Goal: Information Seeking & Learning: Find specific fact

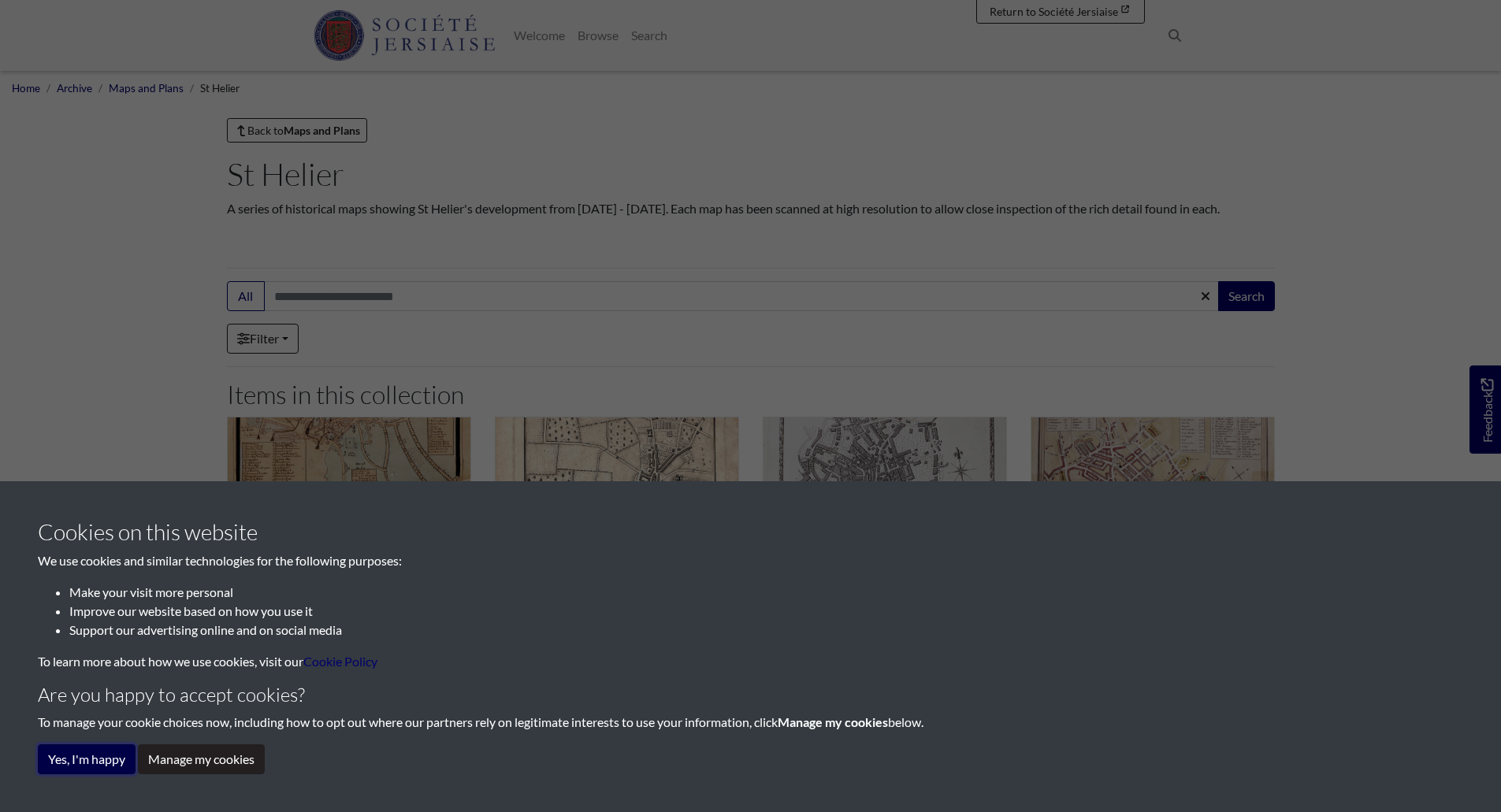
click at [121, 749] on button "Yes, I'm happy" at bounding box center [87, 759] width 98 height 30
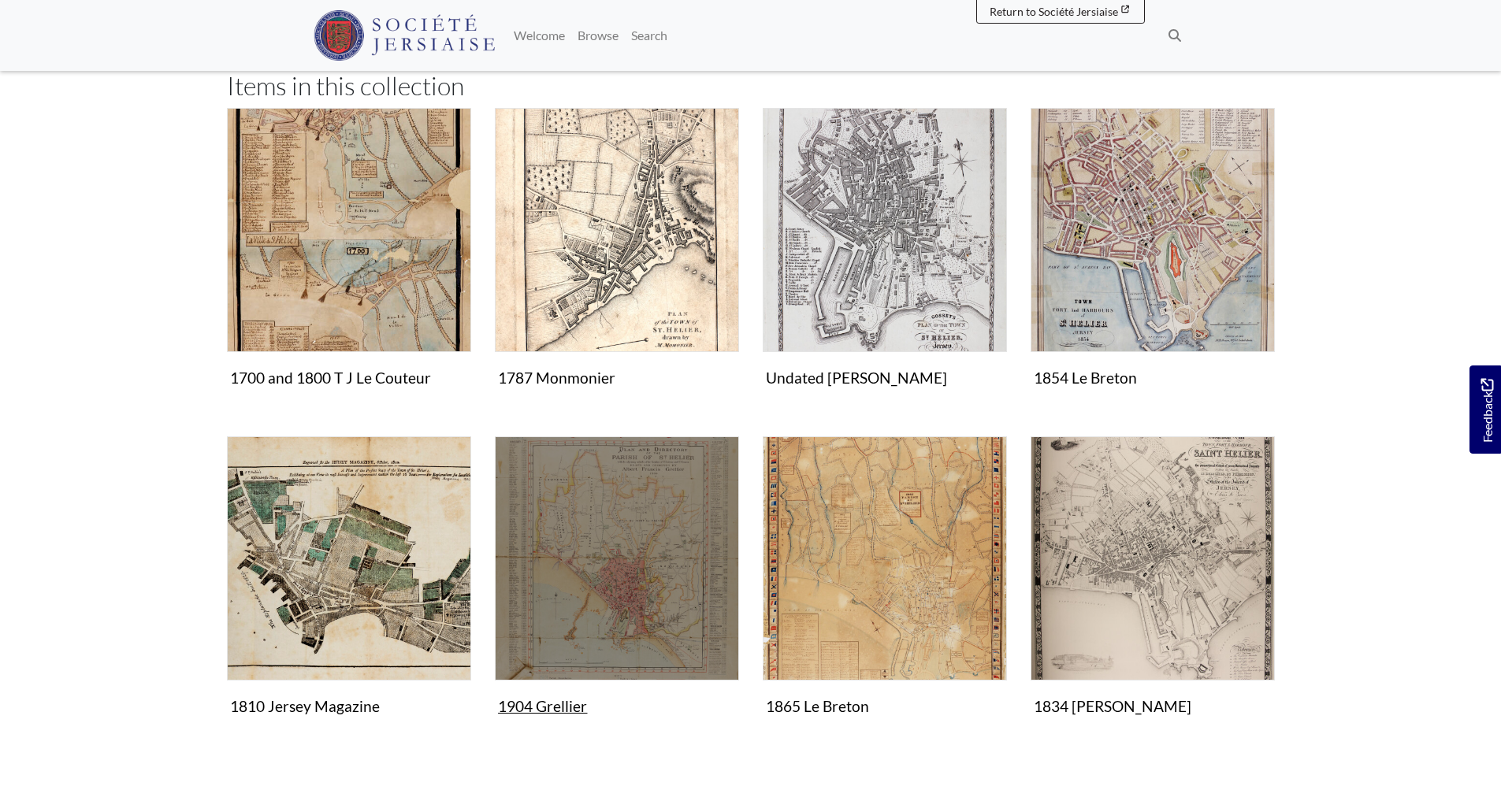
scroll to position [300, 0]
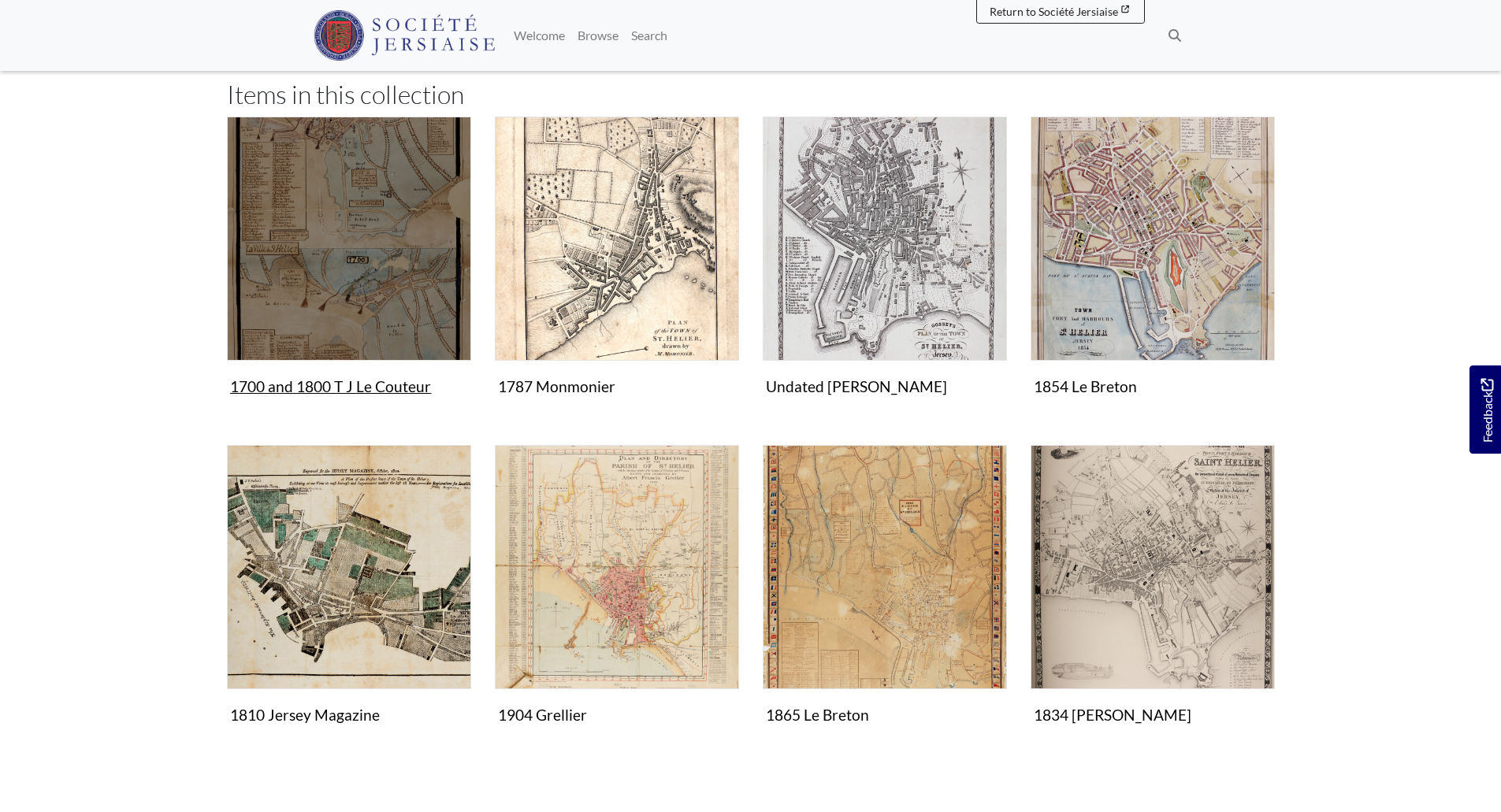
click at [412, 308] on img "Items in this Collection" at bounding box center [349, 238] width 245 height 244
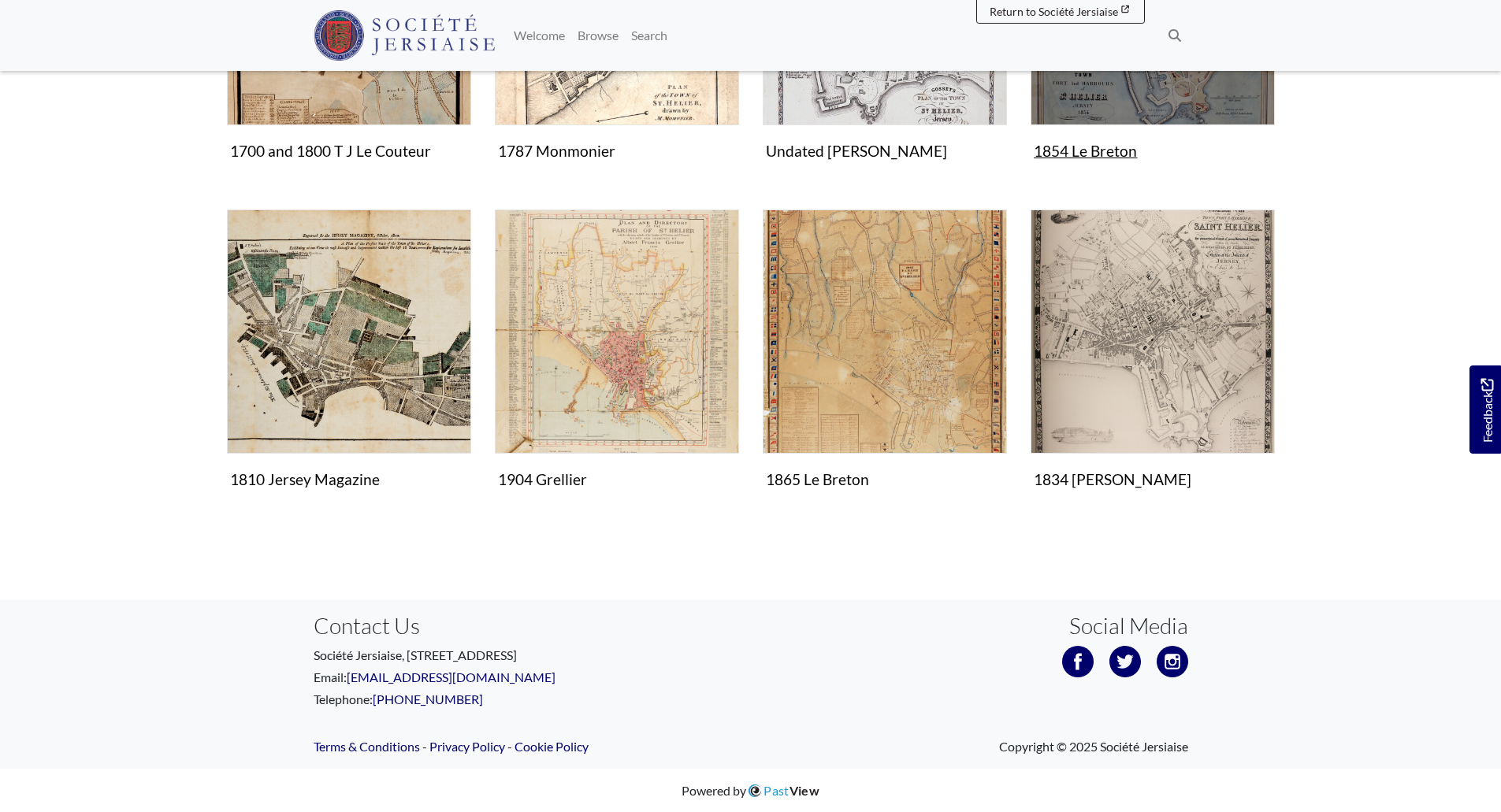
scroll to position [536, 0]
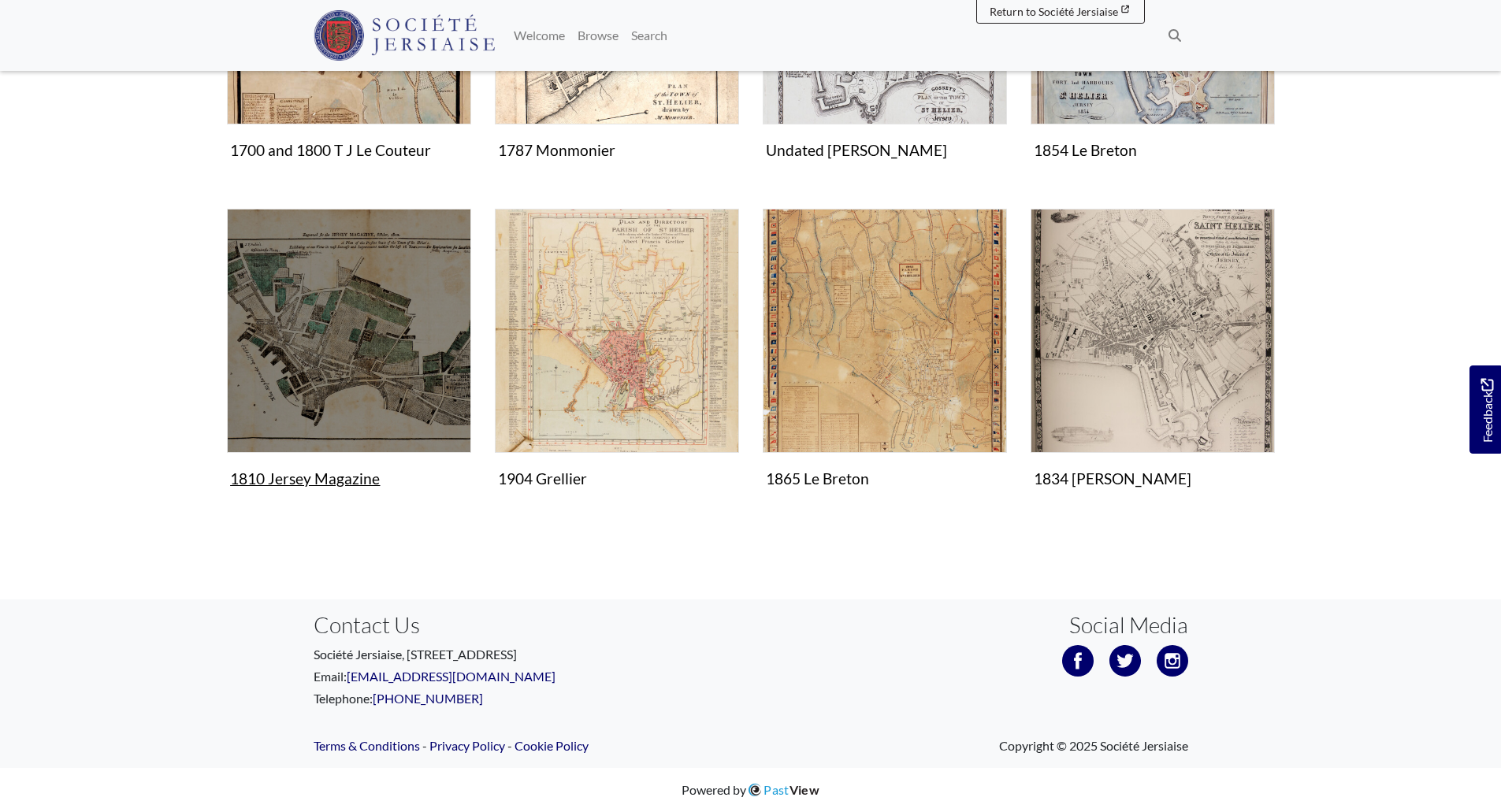
click at [369, 361] on img "Items in this Collection" at bounding box center [349, 330] width 245 height 244
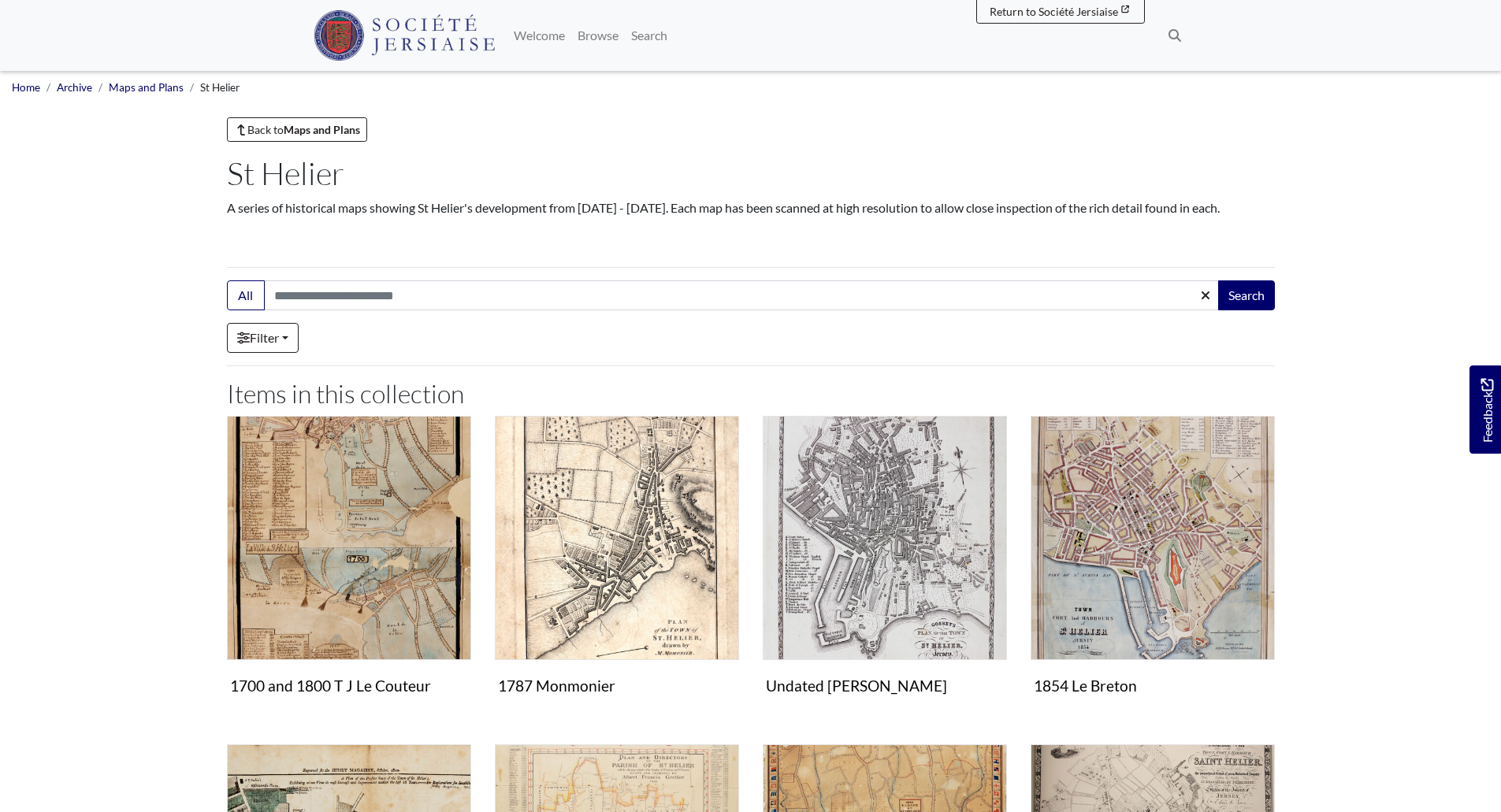
scroll to position [0, 0]
click at [293, 135] on strong "Maps and Plans" at bounding box center [322, 130] width 76 height 14
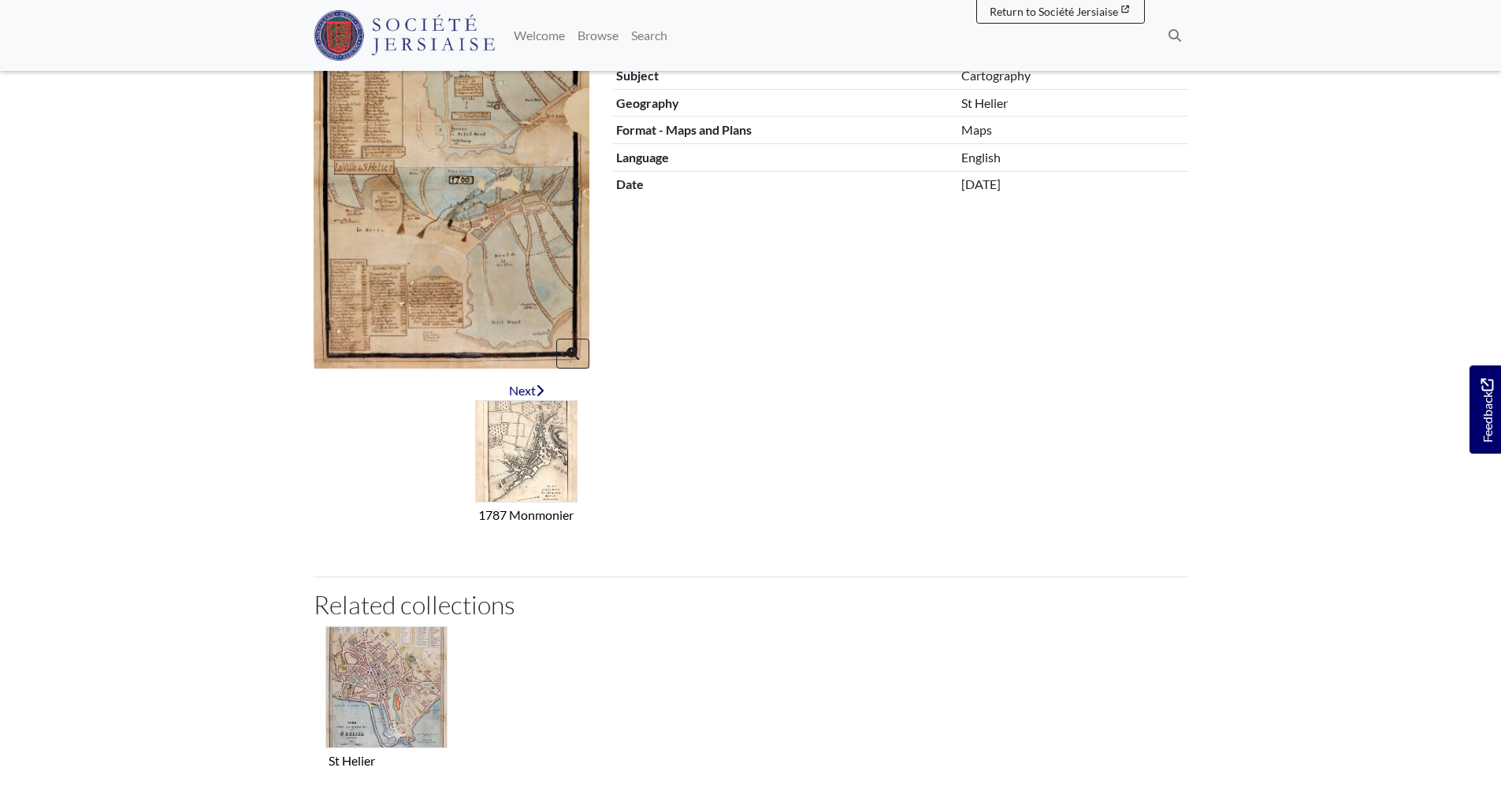
scroll to position [551, 0]
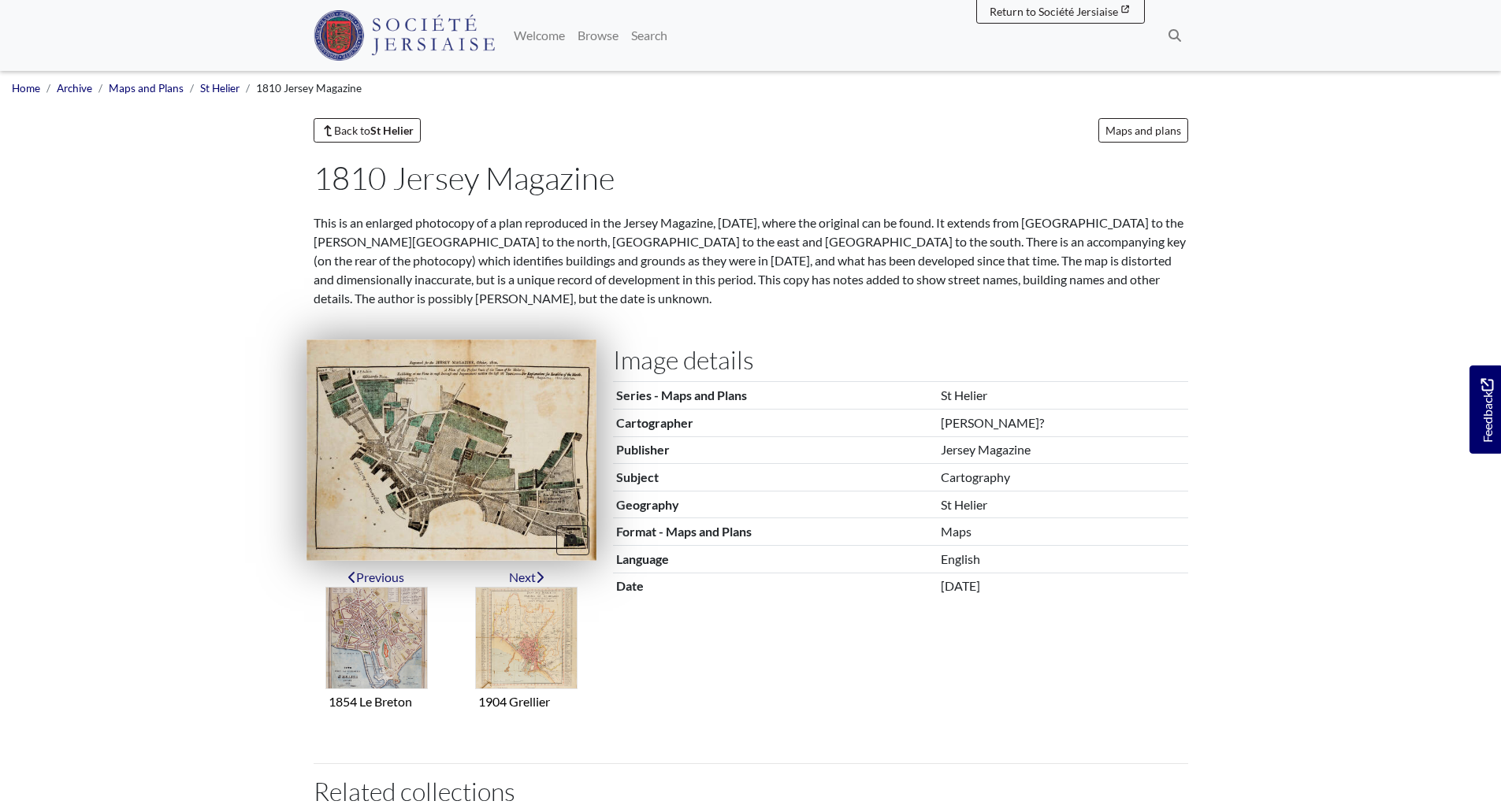
click at [508, 463] on img at bounding box center [451, 450] width 290 height 220
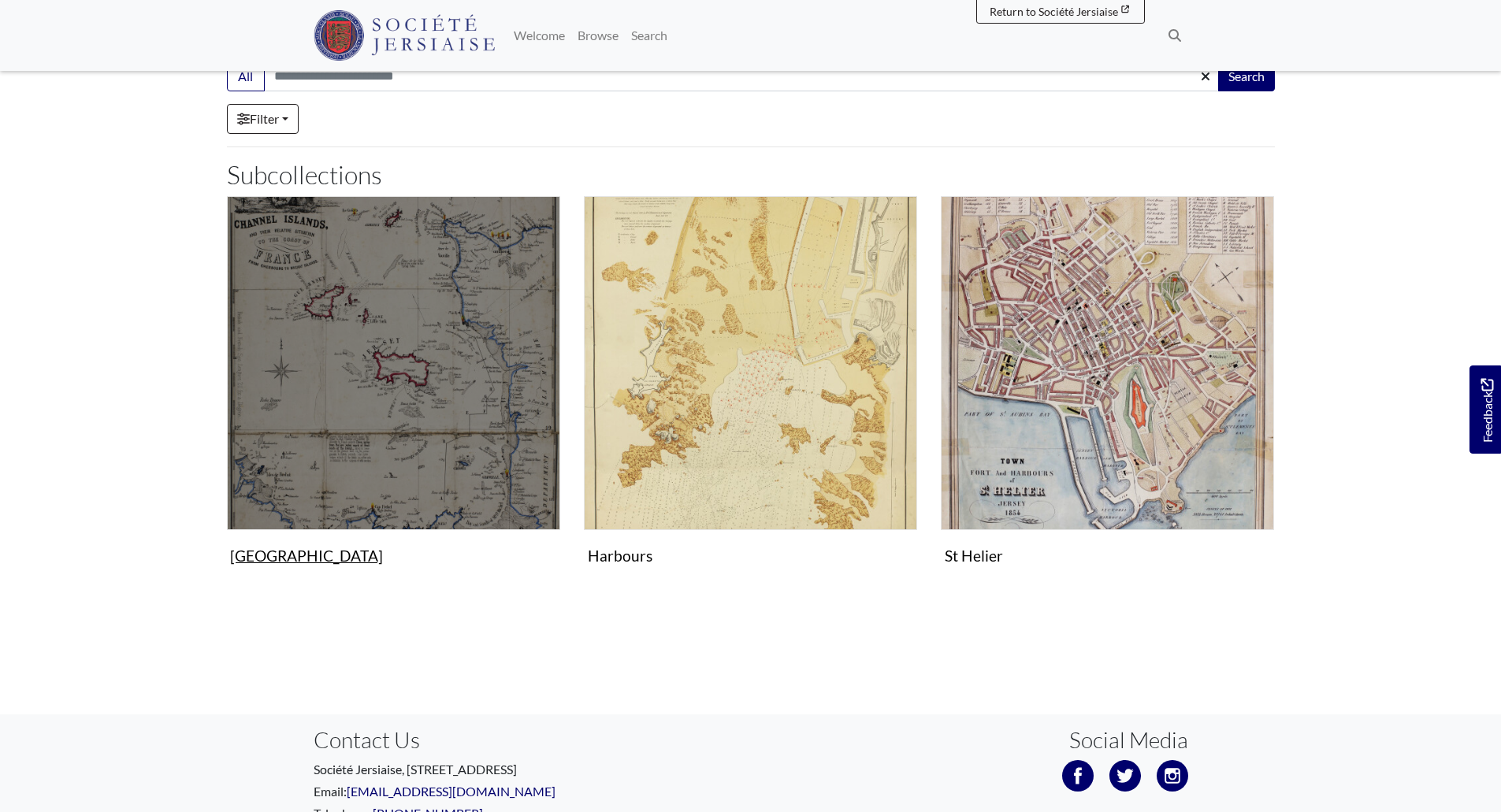
scroll to position [399, 0]
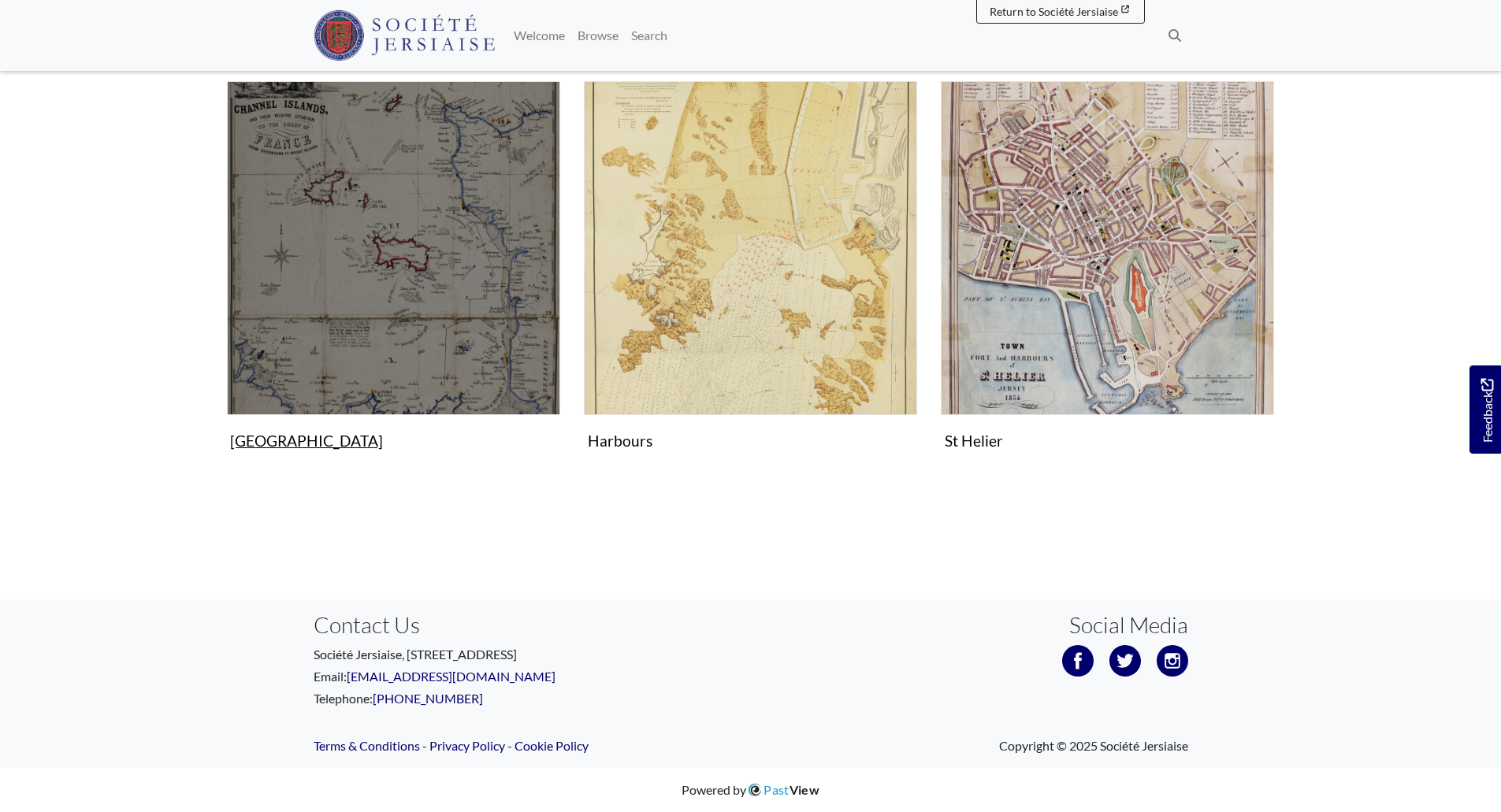
click at [307, 439] on figure "Channel Islands Collection" at bounding box center [394, 269] width 334 height 375
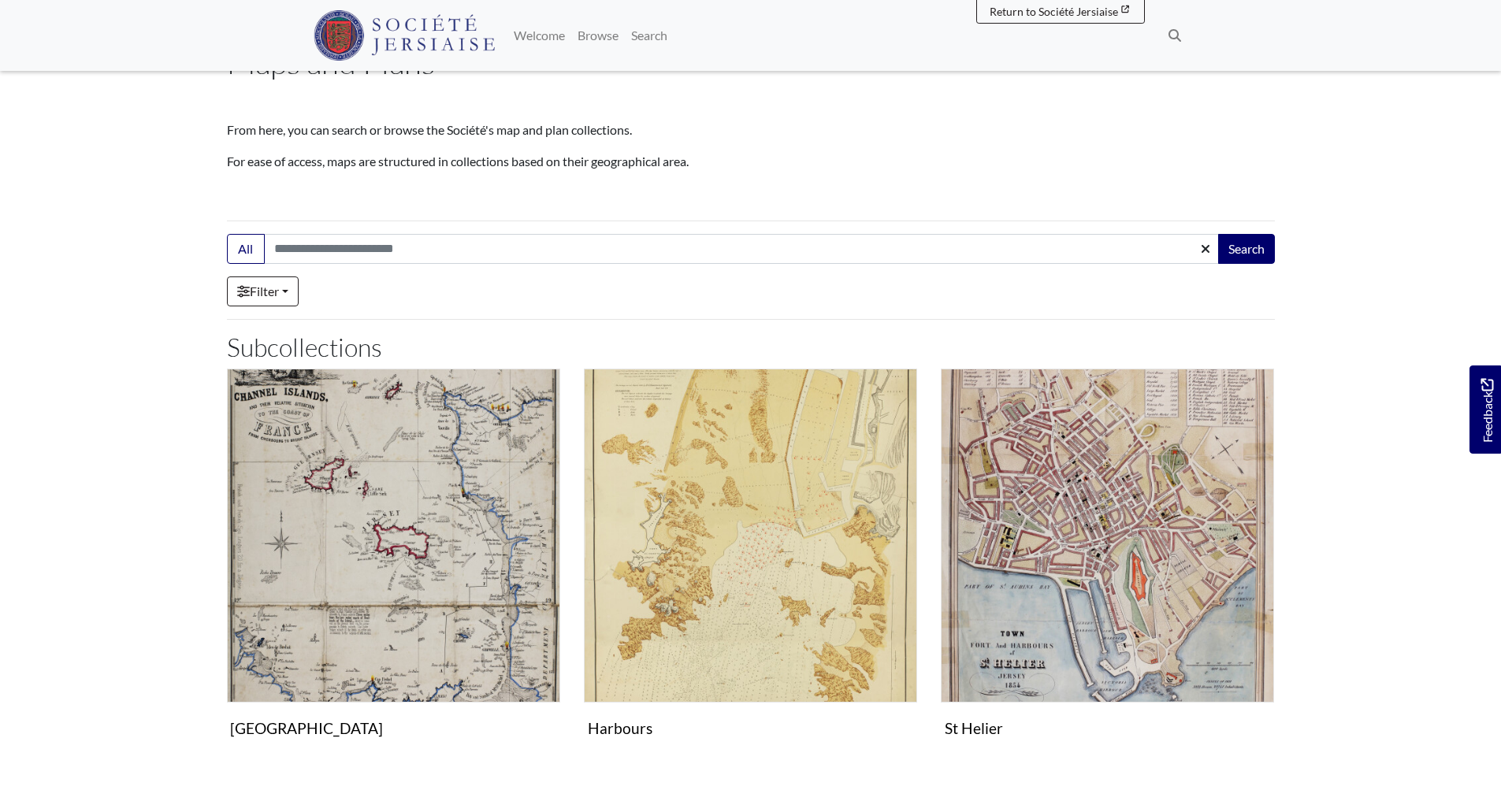
scroll to position [84, 0]
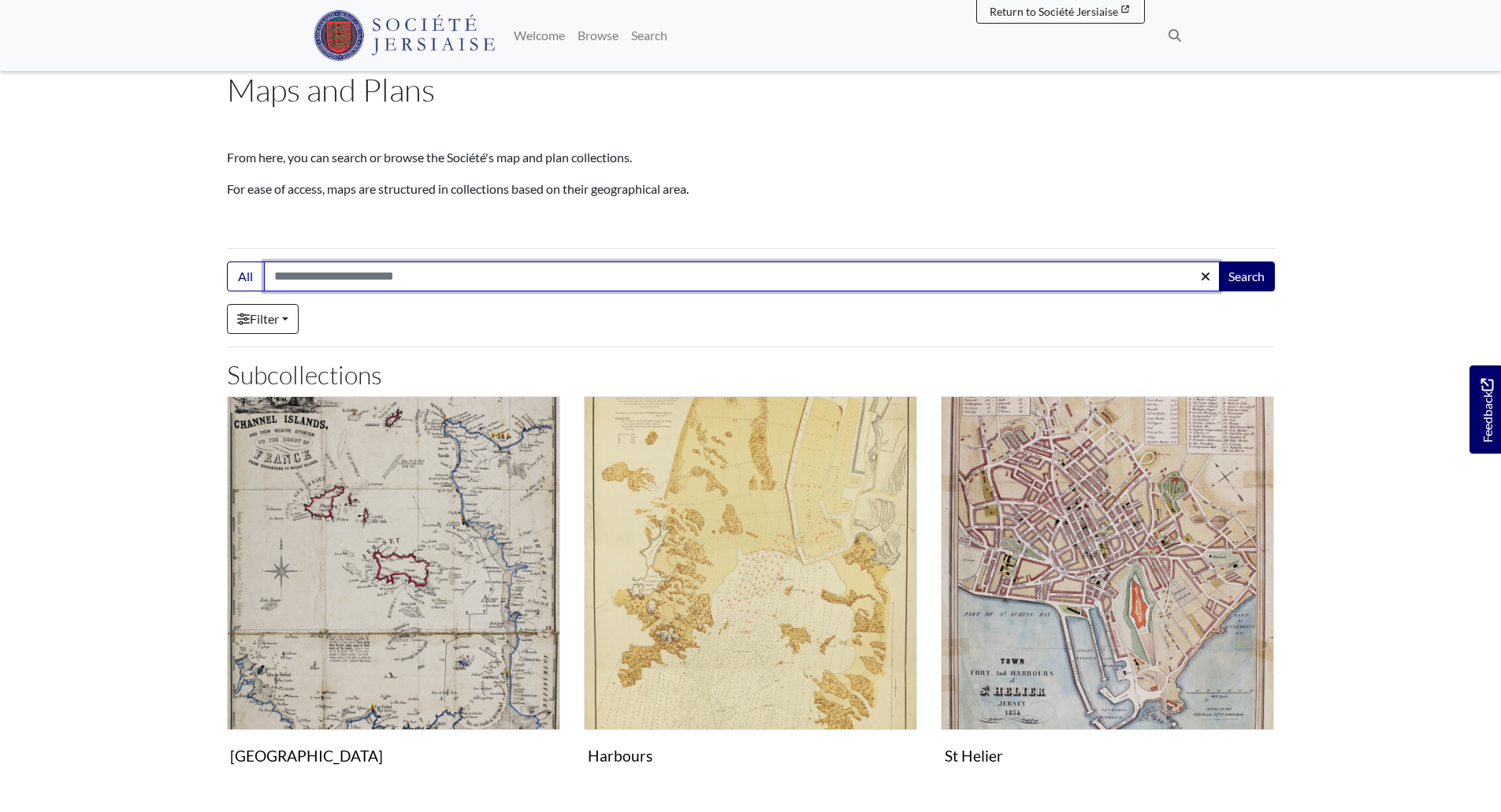
click at [534, 271] on input "Search:" at bounding box center [742, 276] width 956 height 30
type input "********"
click at [1218, 261] on button "Search" at bounding box center [1246, 276] width 57 height 30
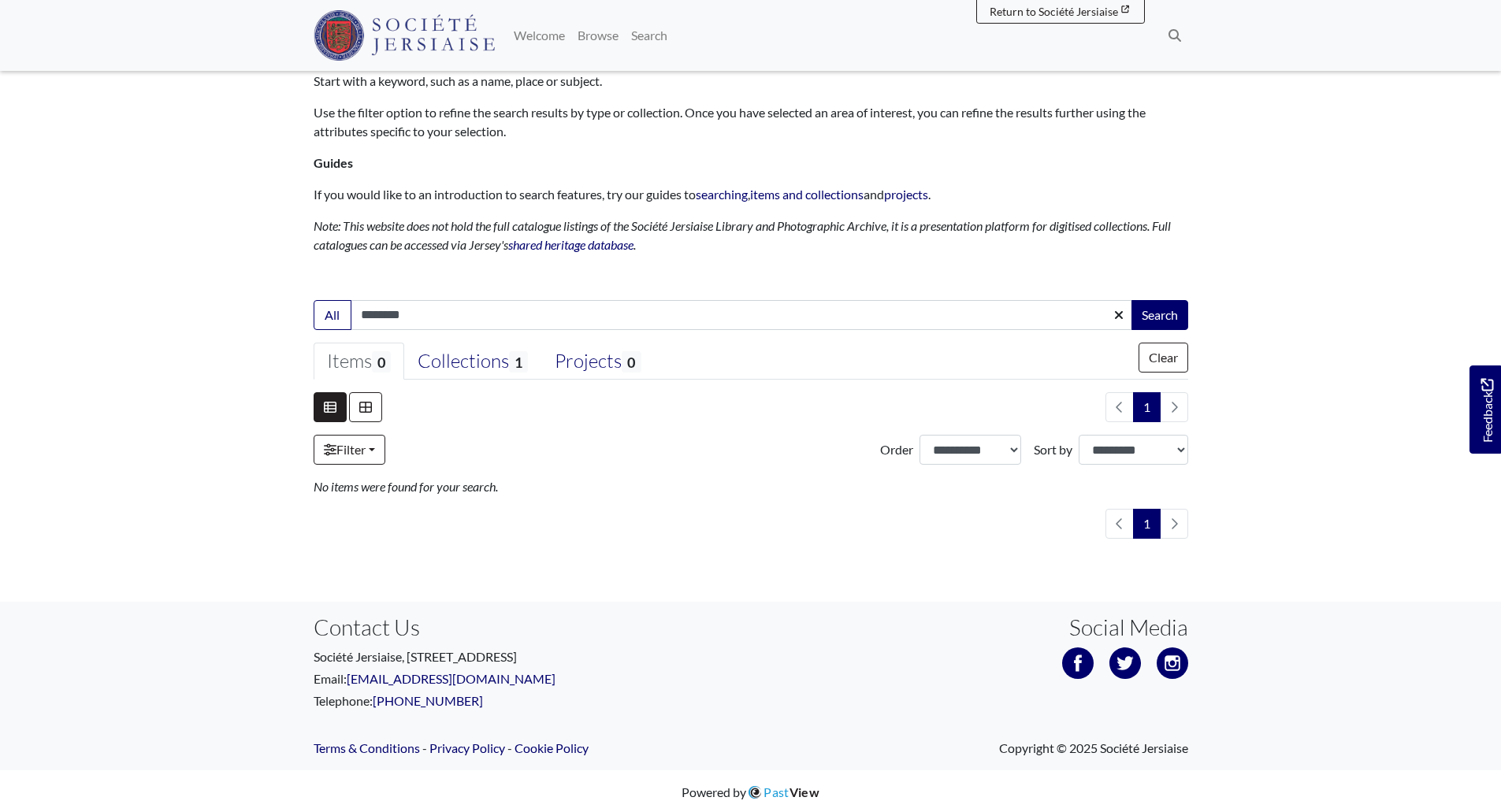
scroll to position [126, 0]
click at [509, 349] on div "Collections 1" at bounding box center [473, 358] width 111 height 23
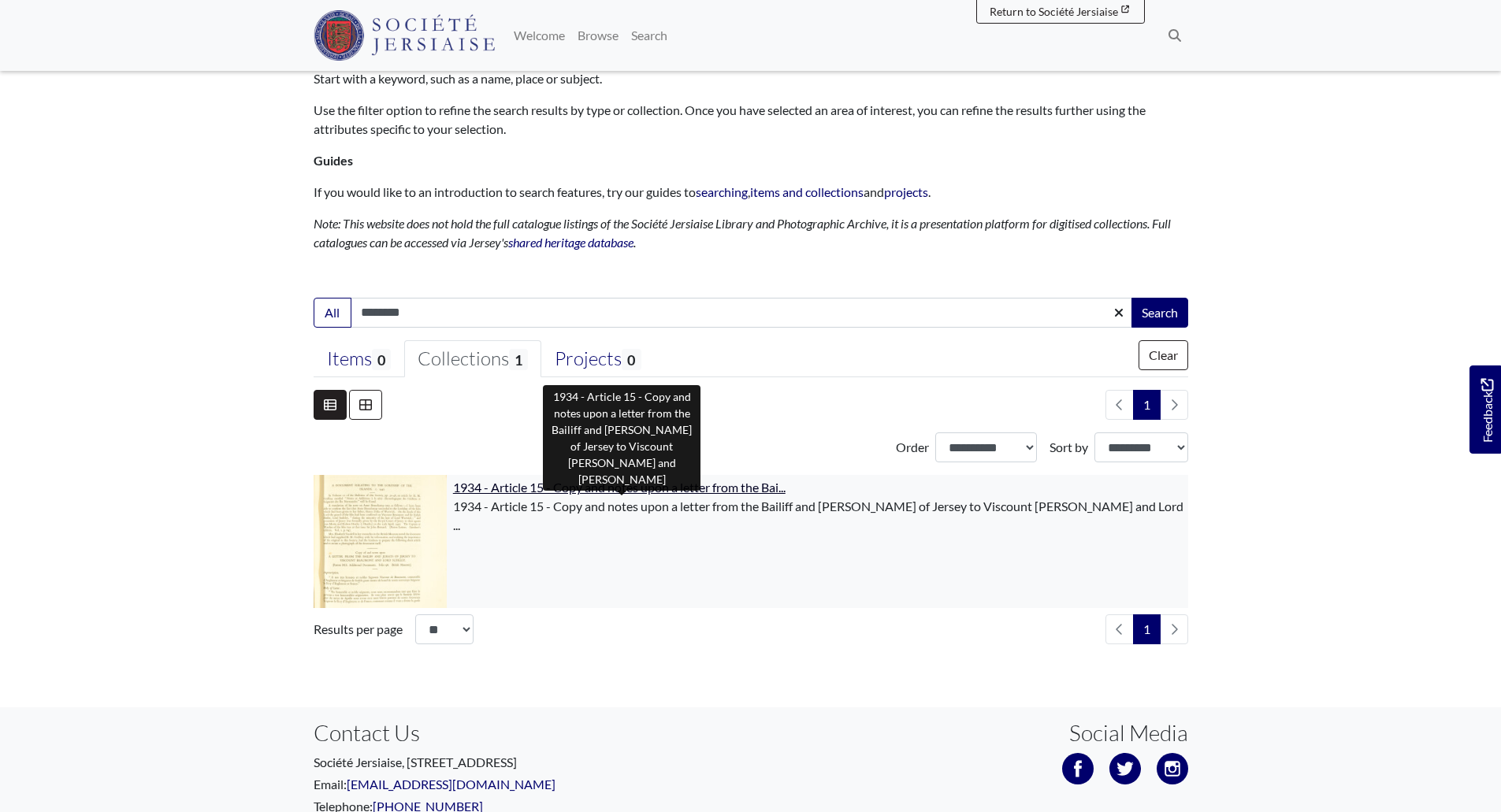
click at [633, 491] on span "1934 - Article 15 - Copy and notes upon a letter from the Bai..." at bounding box center [619, 487] width 333 height 15
